Goal: Task Accomplishment & Management: Use online tool/utility

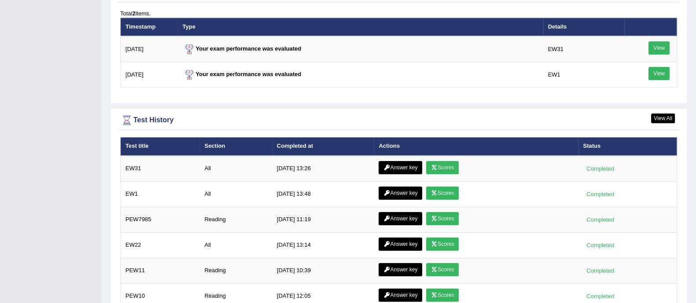
scroll to position [1116, 0]
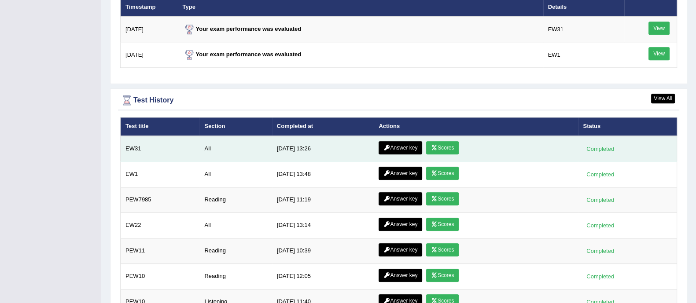
click at [441, 149] on link "Scores" at bounding box center [442, 147] width 33 height 13
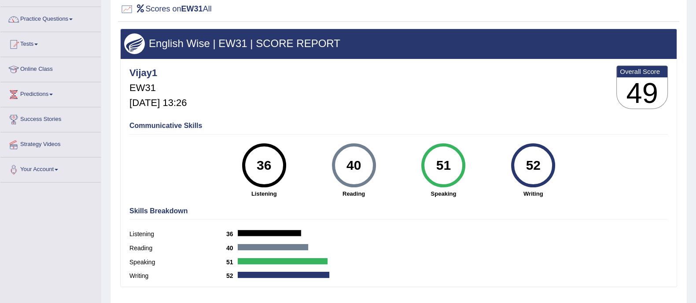
scroll to position [95, 0]
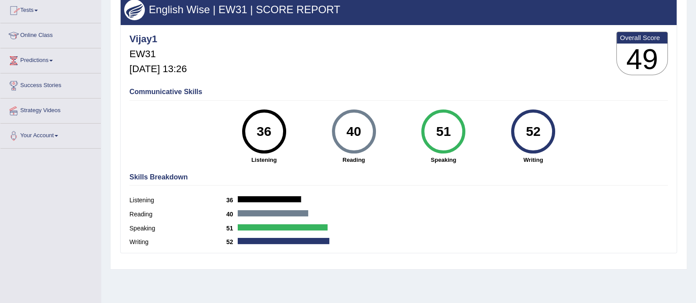
click at [49, 39] on link "Online Class" at bounding box center [50, 34] width 100 height 22
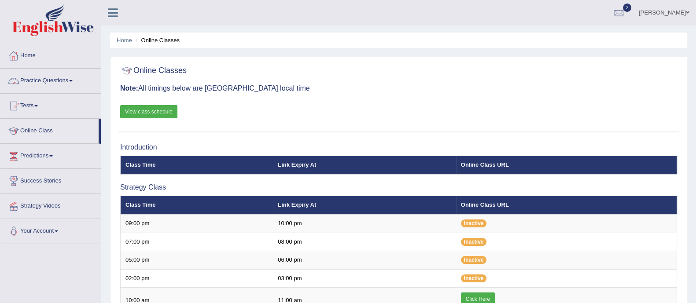
click at [26, 48] on link "Home" at bounding box center [50, 55] width 100 height 22
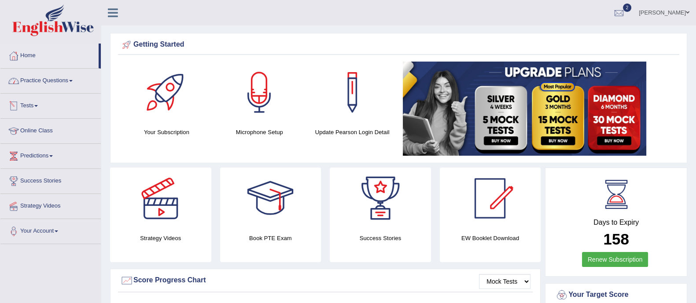
click at [35, 106] on link "Tests" at bounding box center [50, 105] width 100 height 22
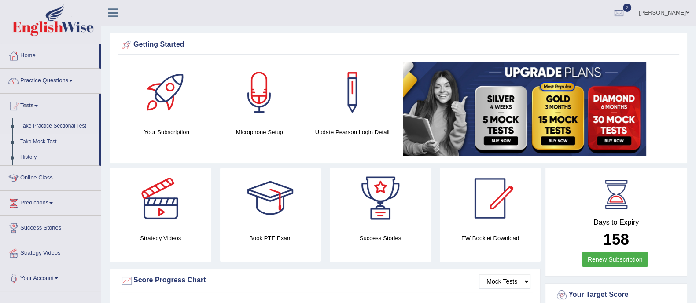
click at [45, 143] on link "Take Mock Test" at bounding box center [57, 142] width 82 height 16
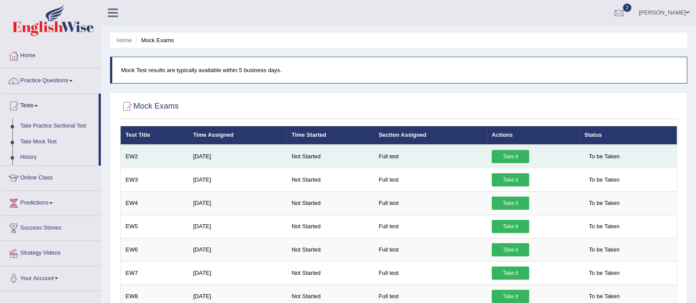
click at [512, 154] on link "Take it" at bounding box center [509, 156] width 37 height 13
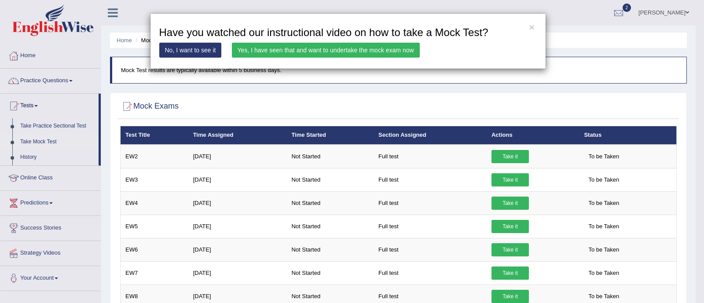
click at [370, 51] on link "Yes, I have seen that and want to undertake the mock exam now" at bounding box center [326, 50] width 188 height 15
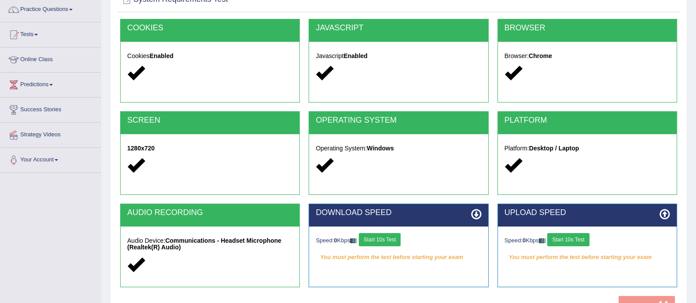
scroll to position [158, 0]
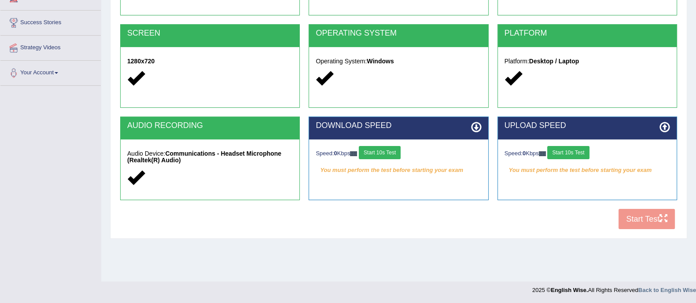
click at [381, 150] on button "Start 10s Test" at bounding box center [380, 152] width 42 height 13
click at [575, 152] on div "Speed: 0 Kbps Start 10s Test" at bounding box center [586, 153] width 165 height 15
click at [565, 147] on button "Start 10s Test" at bounding box center [568, 152] width 42 height 13
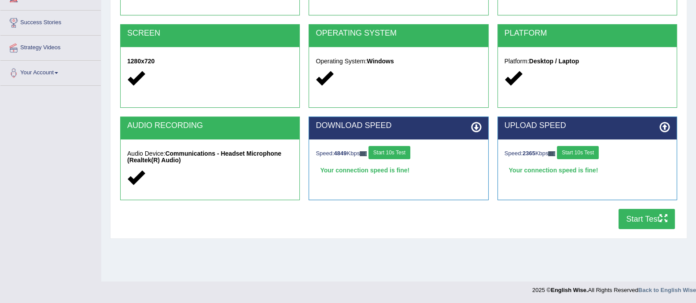
click at [654, 218] on button "Start Test" at bounding box center [646, 219] width 56 height 20
